Goal: Information Seeking & Learning: Learn about a topic

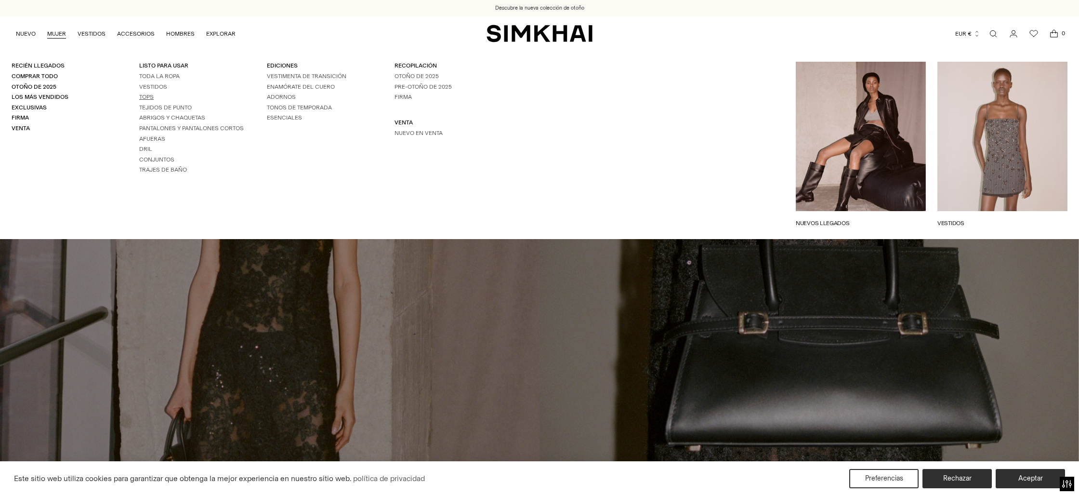
click at [144, 96] on font "Tops" at bounding box center [146, 96] width 14 height 7
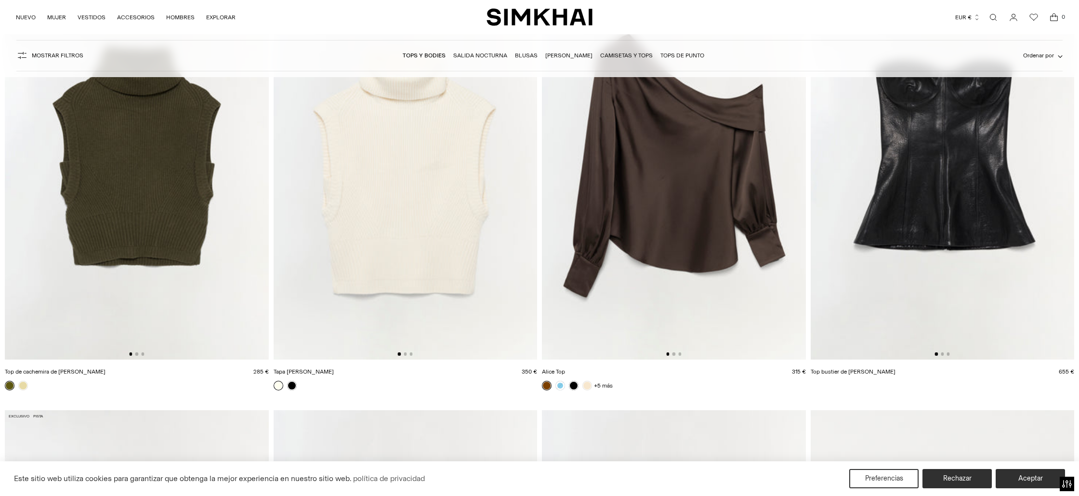
scroll to position [2911, 0]
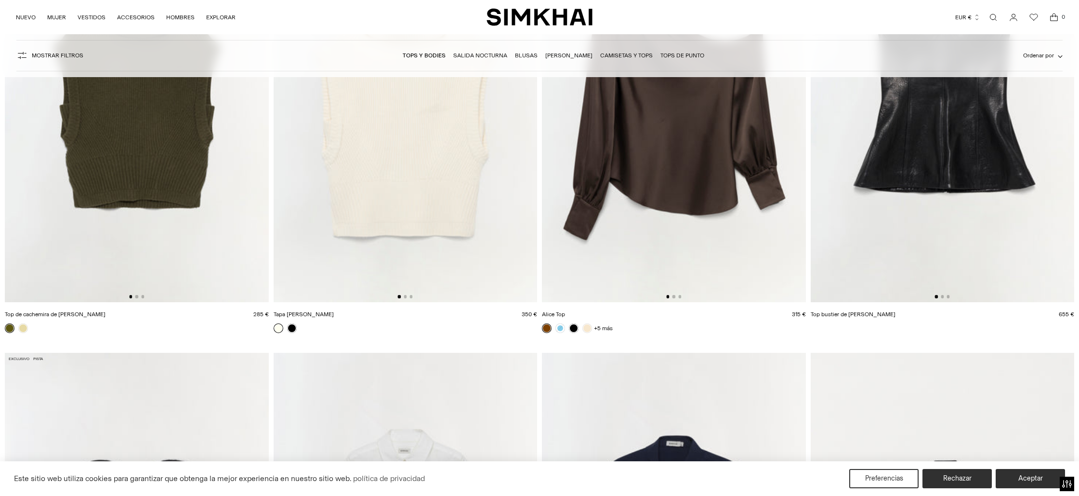
click at [163, 225] on img at bounding box center [137, 104] width 264 height 396
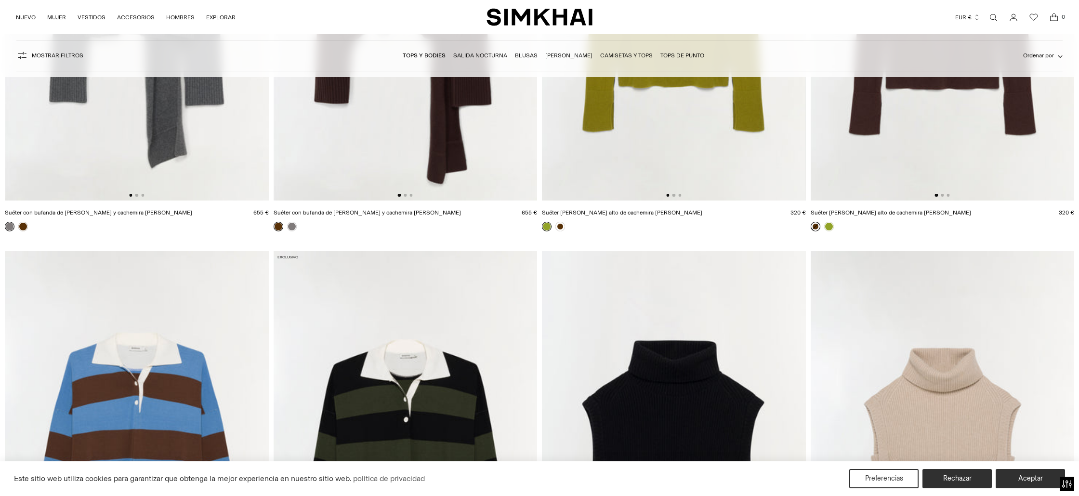
scroll to position [2094, 0]
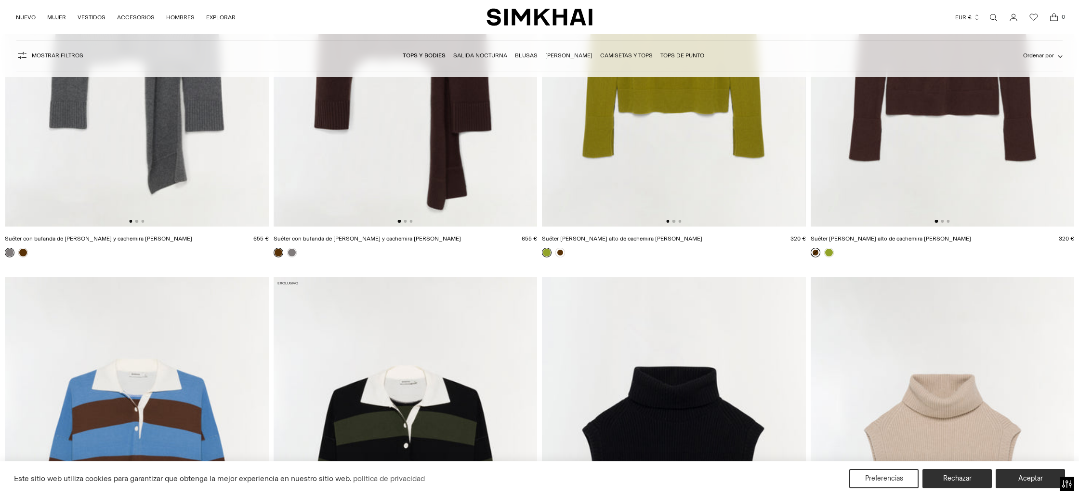
click at [427, 199] on img at bounding box center [406, 29] width 264 height 396
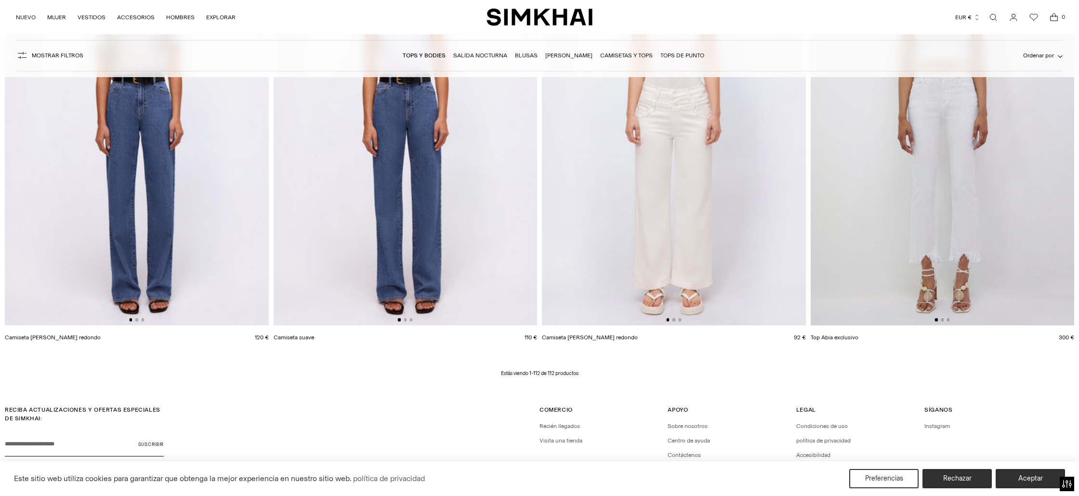
scroll to position [12277, 0]
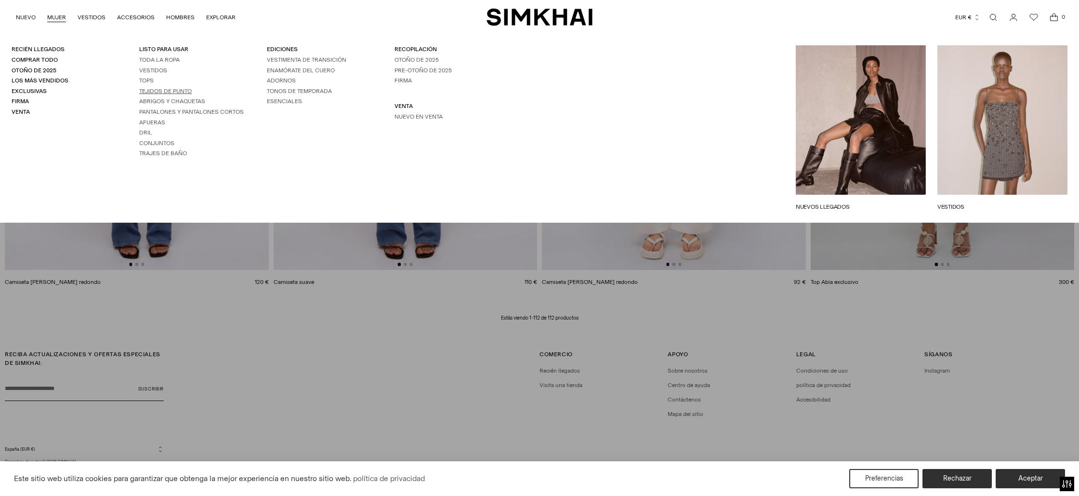
click at [158, 93] on font "Tejidos de punto" at bounding box center [165, 91] width 53 height 7
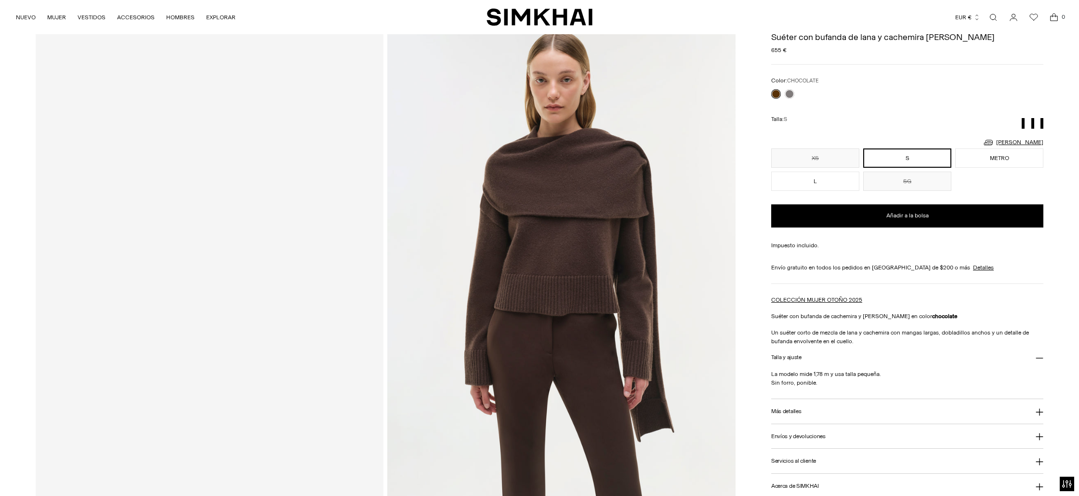
scroll to position [48, 0]
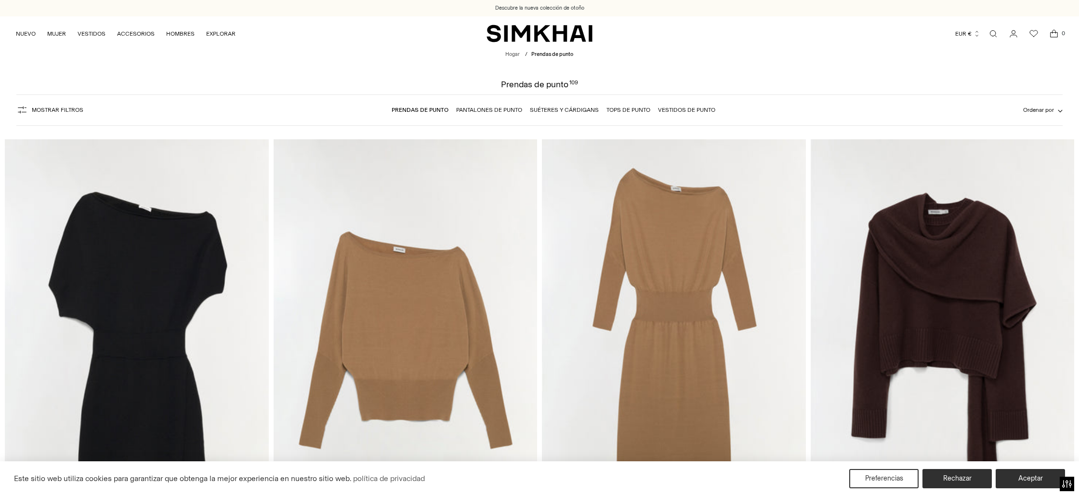
scroll to position [88, 0]
